Goal: Transaction & Acquisition: Purchase product/service

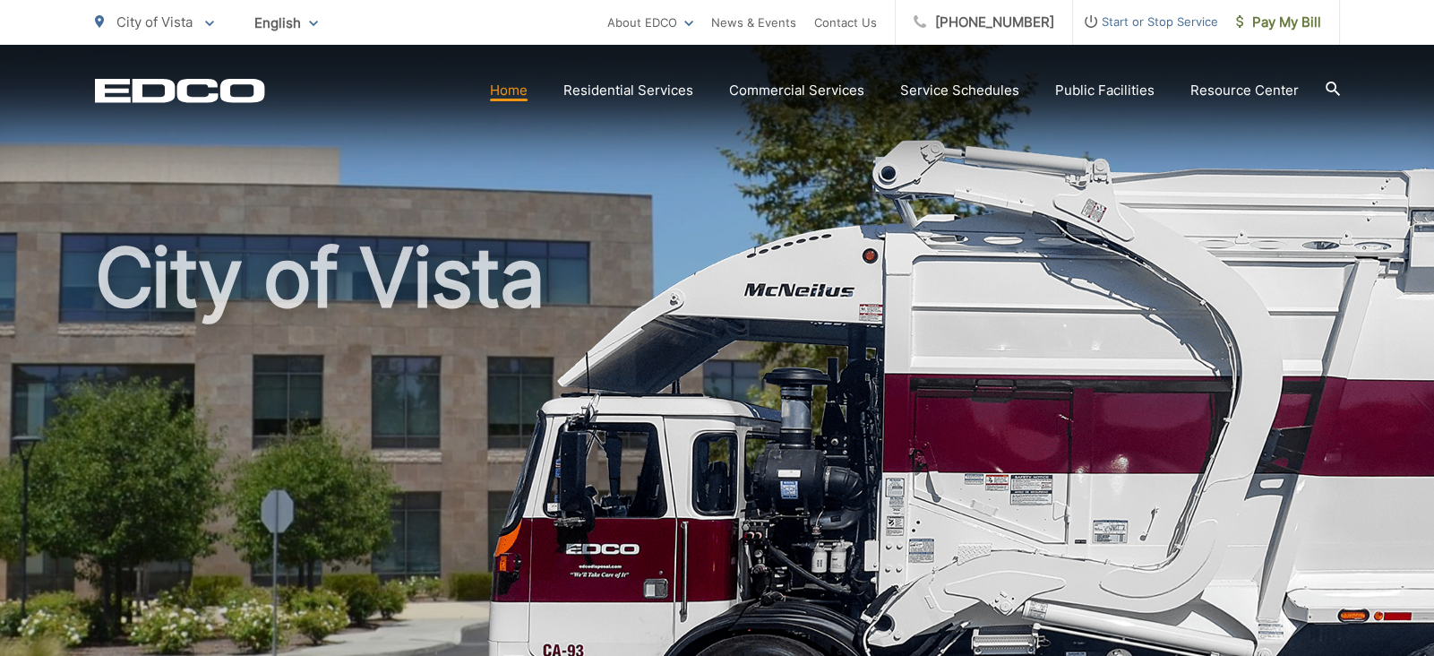
click at [519, 94] on link "Home" at bounding box center [509, 90] width 38 height 21
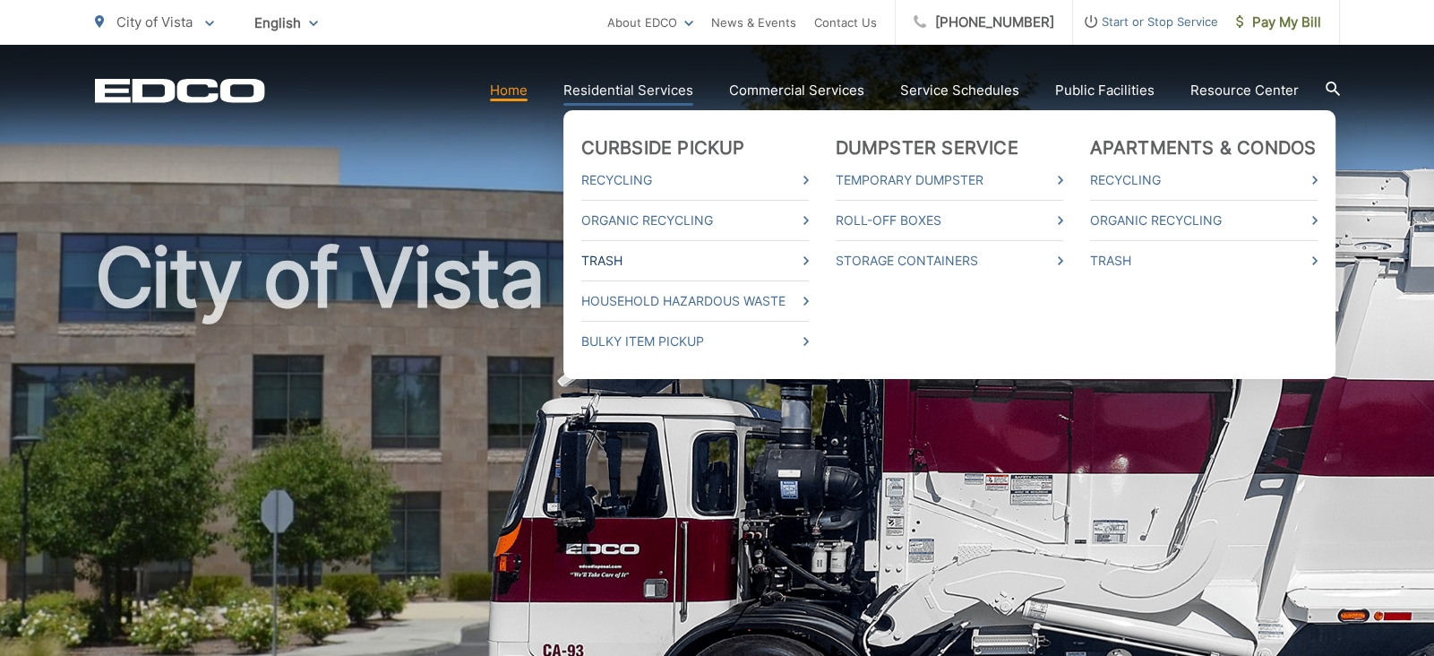
click at [691, 258] on link "Trash" at bounding box center [695, 260] width 228 height 21
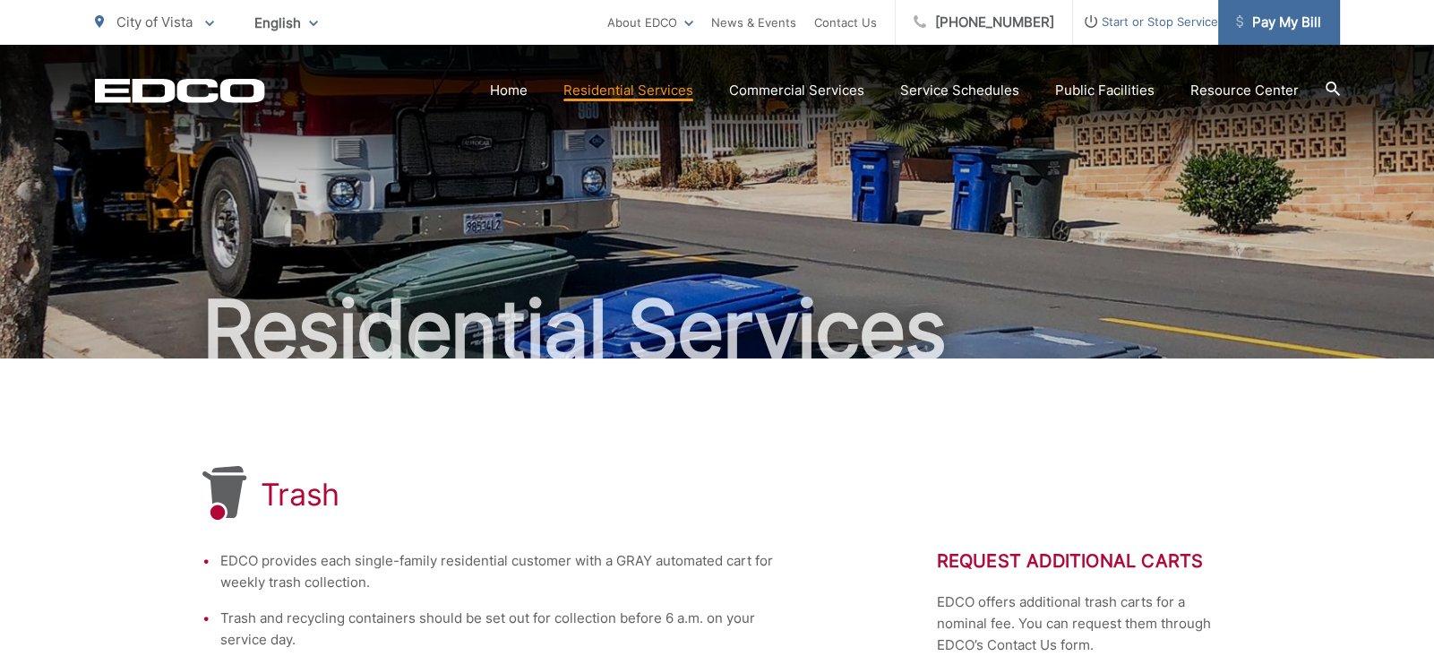
click at [1290, 12] on span "Pay My Bill" at bounding box center [1278, 22] width 85 height 21
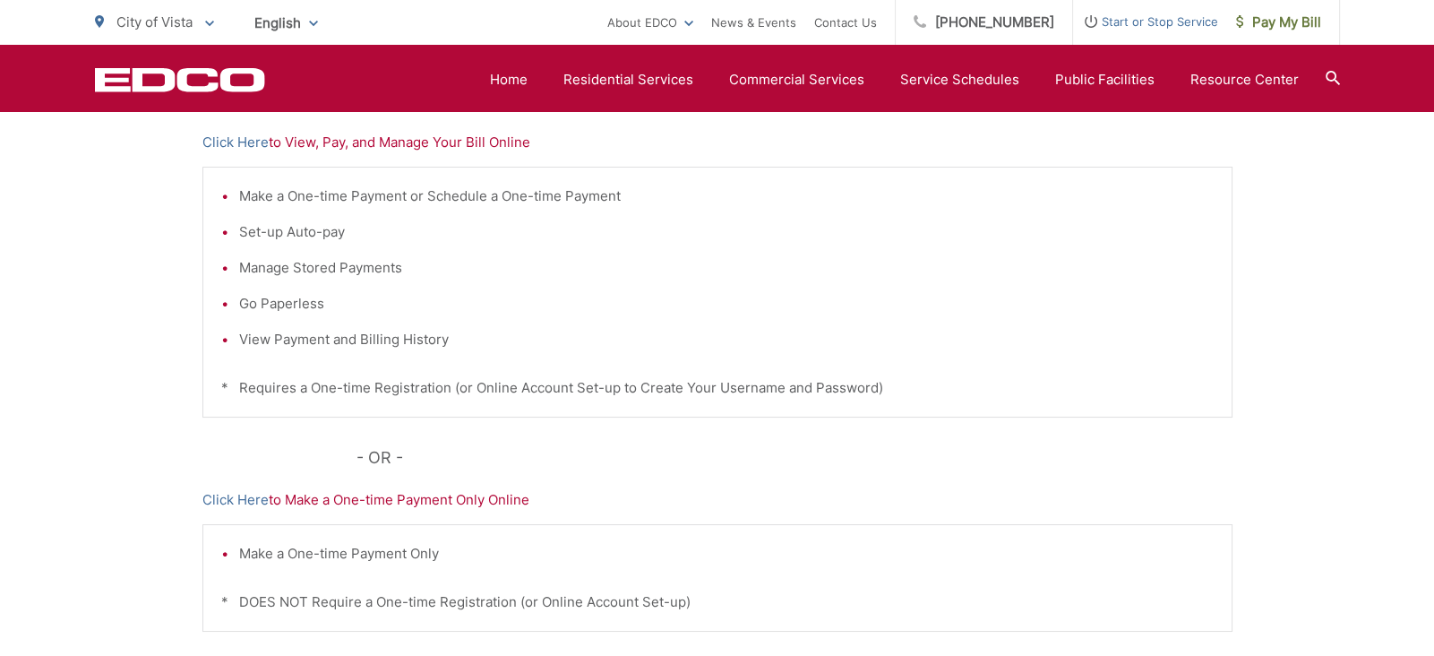
scroll to position [400, 0]
click at [230, 492] on link "Click Here" at bounding box center [235, 495] width 66 height 21
click at [301, 142] on p "Click Here to View, Pay, and Manage Your Bill Online" at bounding box center [717, 138] width 1030 height 21
click at [238, 137] on link "Click Here" at bounding box center [235, 138] width 66 height 21
